Goal: Information Seeking & Learning: Understand process/instructions

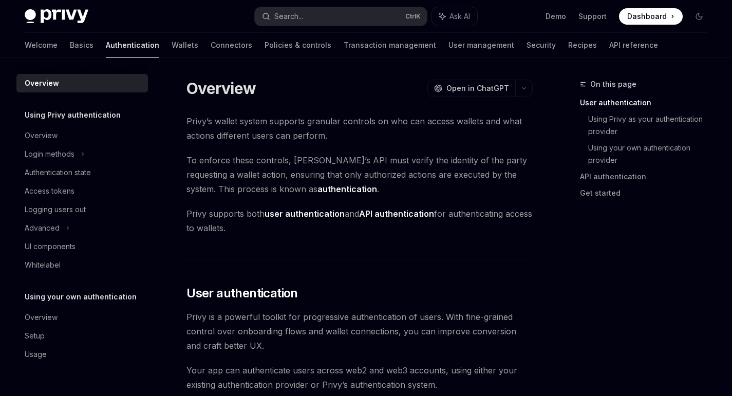
click at [675, 257] on div "On this page User authentication Using Privy as your authentication provider Us…" at bounding box center [637, 237] width 156 height 318
click at [681, 287] on div "On this page User authentication Using Privy as your authentication provider Us…" at bounding box center [637, 237] width 156 height 318
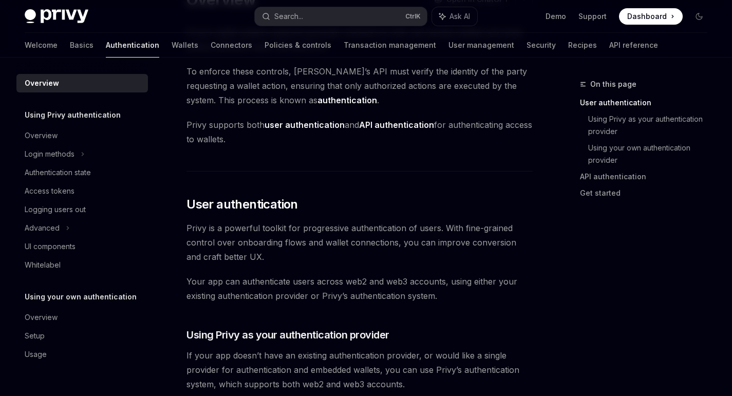
scroll to position [91, 0]
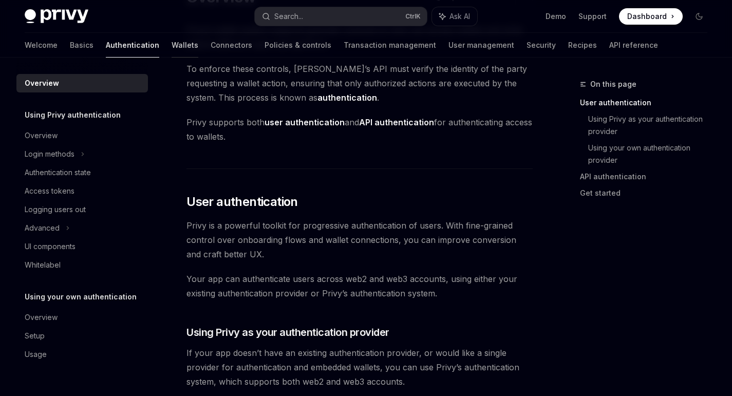
click at [172, 48] on link "Wallets" at bounding box center [185, 45] width 27 height 25
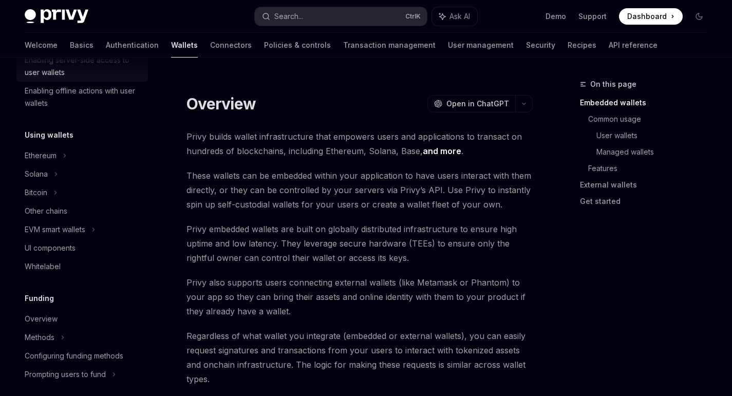
scroll to position [154, 0]
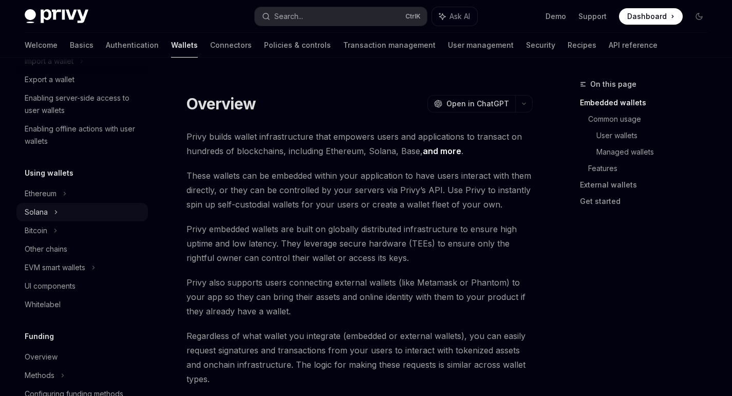
click at [53, 214] on div "Solana" at bounding box center [81, 212] width 131 height 18
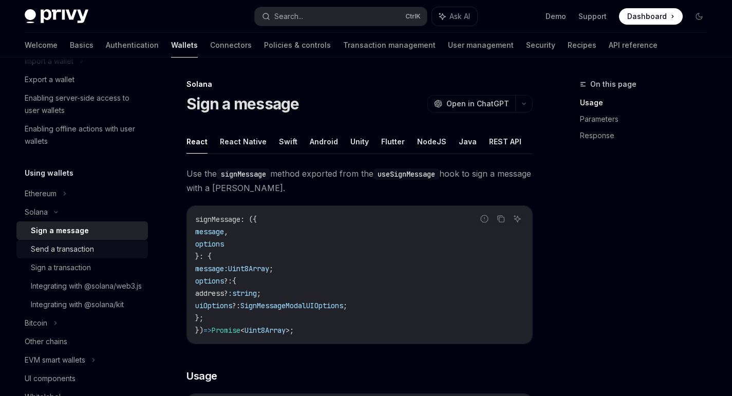
click at [96, 254] on div "Send a transaction" at bounding box center [86, 249] width 111 height 12
type textarea "*"
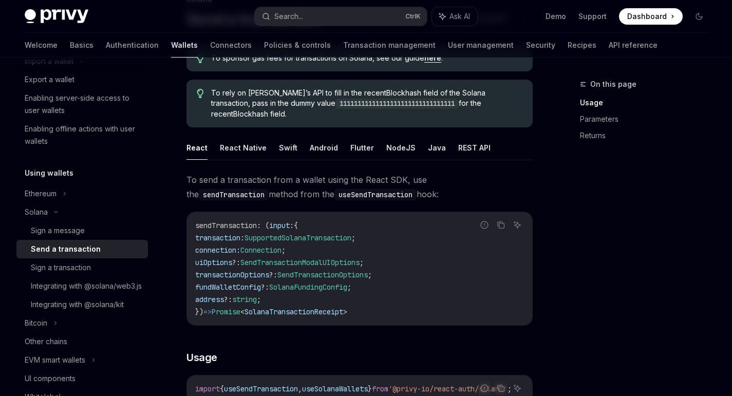
scroll to position [84, 0]
click at [656, 259] on div "On this page Usage Parameters Returns" at bounding box center [637, 237] width 156 height 318
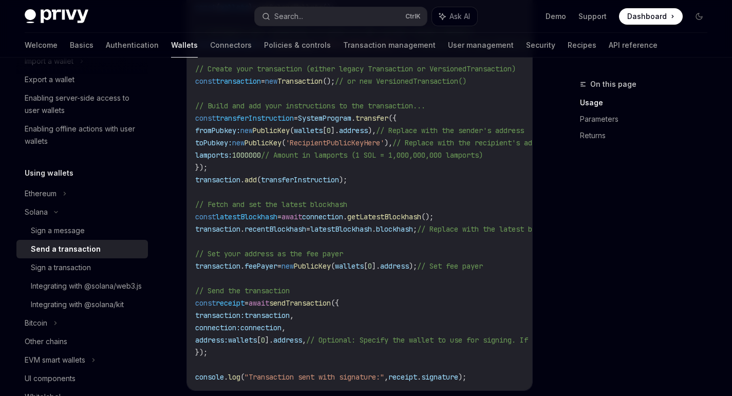
scroll to position [529, 0]
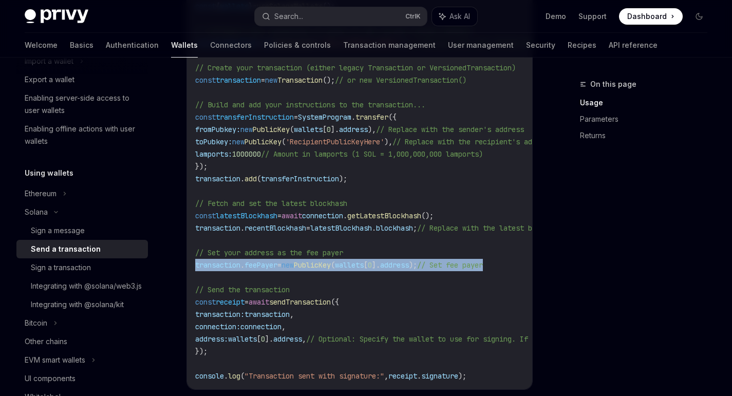
drag, startPoint x: 516, startPoint y: 251, endPoint x: 194, endPoint y: 255, distance: 322.0
click at [194, 255] on div "import { useSendTransaction , useSolanaWallets } from '@privy-io/react-auth/sol…" at bounding box center [359, 160] width 345 height 458
copy span "transaction . feePayer = new PublicKey ( wallets [ 0 ]. address ); // Set fee p…"
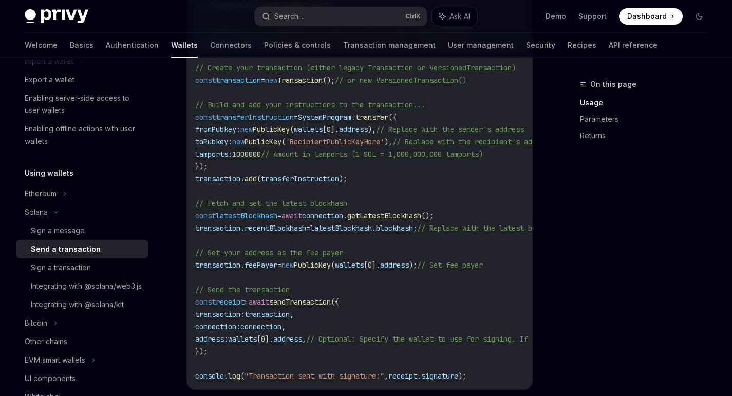
click at [348, 230] on code "import { useSendTransaction , useSolanaWallets } from '@privy-io/react-auth/sol…" at bounding box center [466, 160] width 542 height 444
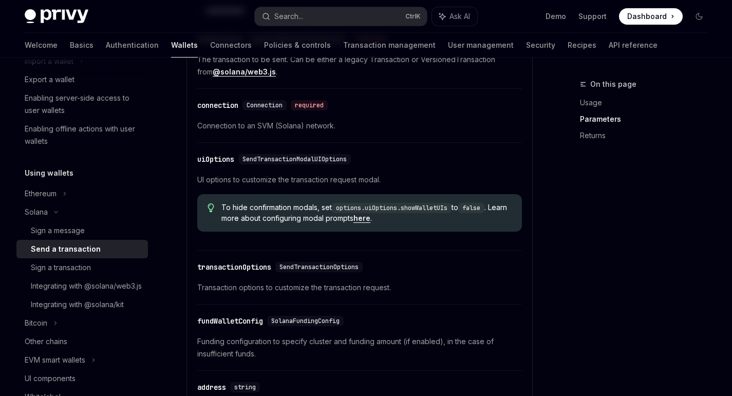
scroll to position [978, 0]
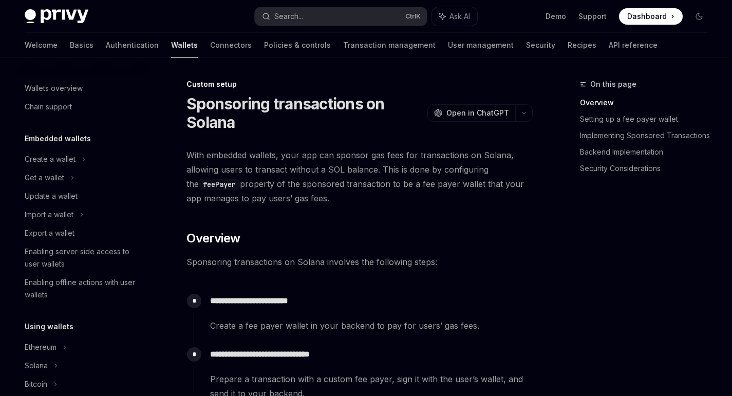
scroll to position [548, 0]
